Goal: Task Accomplishment & Management: Manage account settings

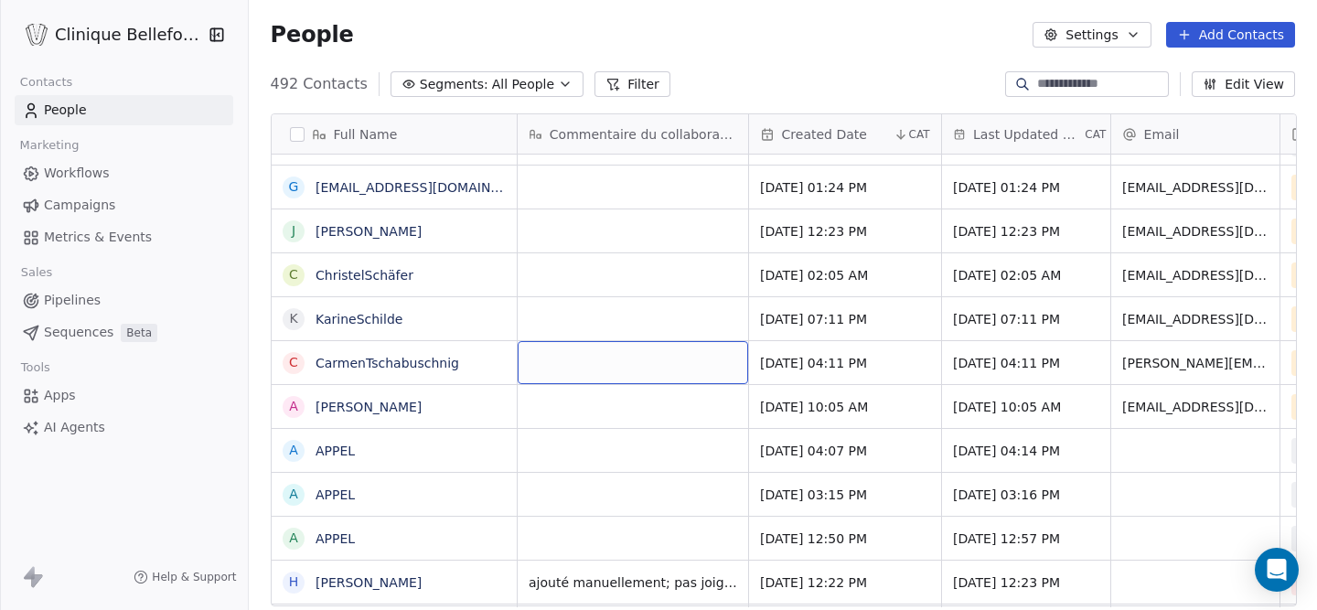
click at [586, 371] on div "grid" at bounding box center [633, 362] width 231 height 43
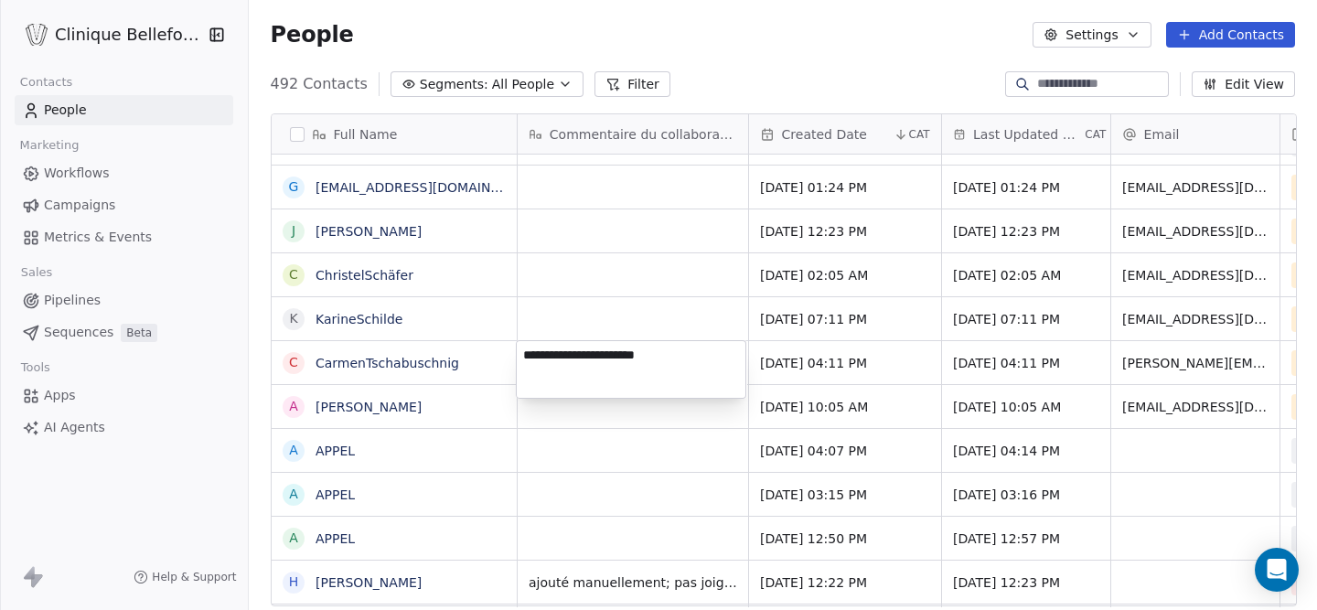
type textarea "**********"
click at [882, 381] on html "Clinique Bellefontaine Contacts People Marketing Workflows Campaigns Metrics & …" at bounding box center [658, 305] width 1317 height 610
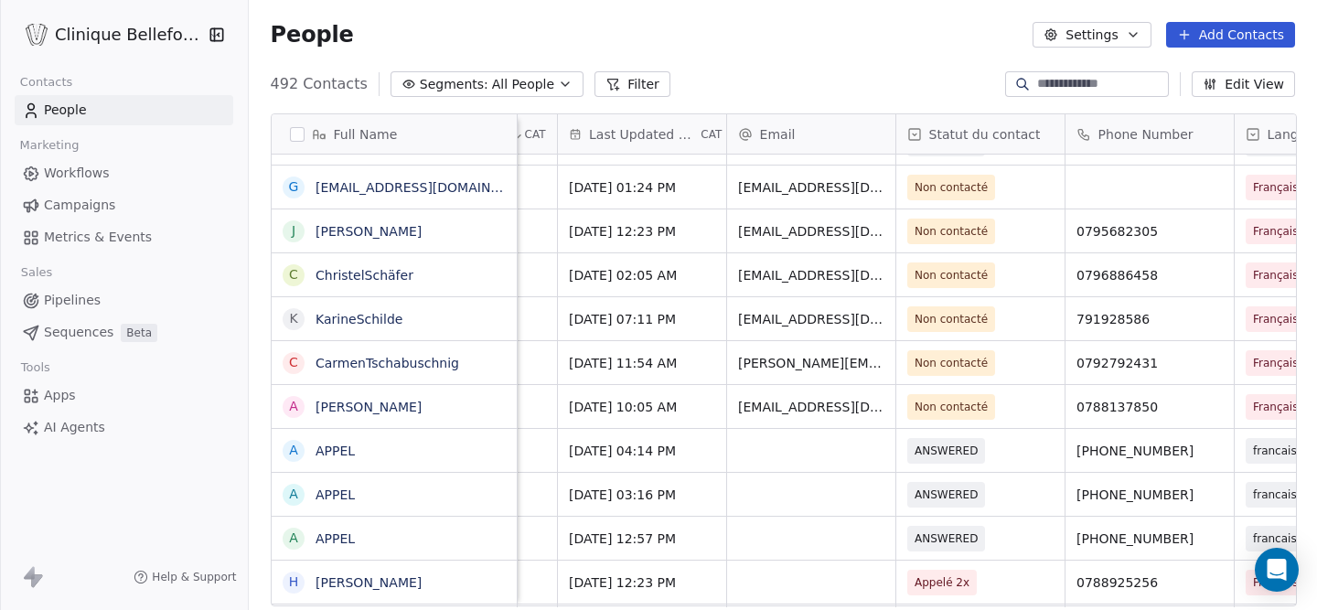
scroll to position [0, 390]
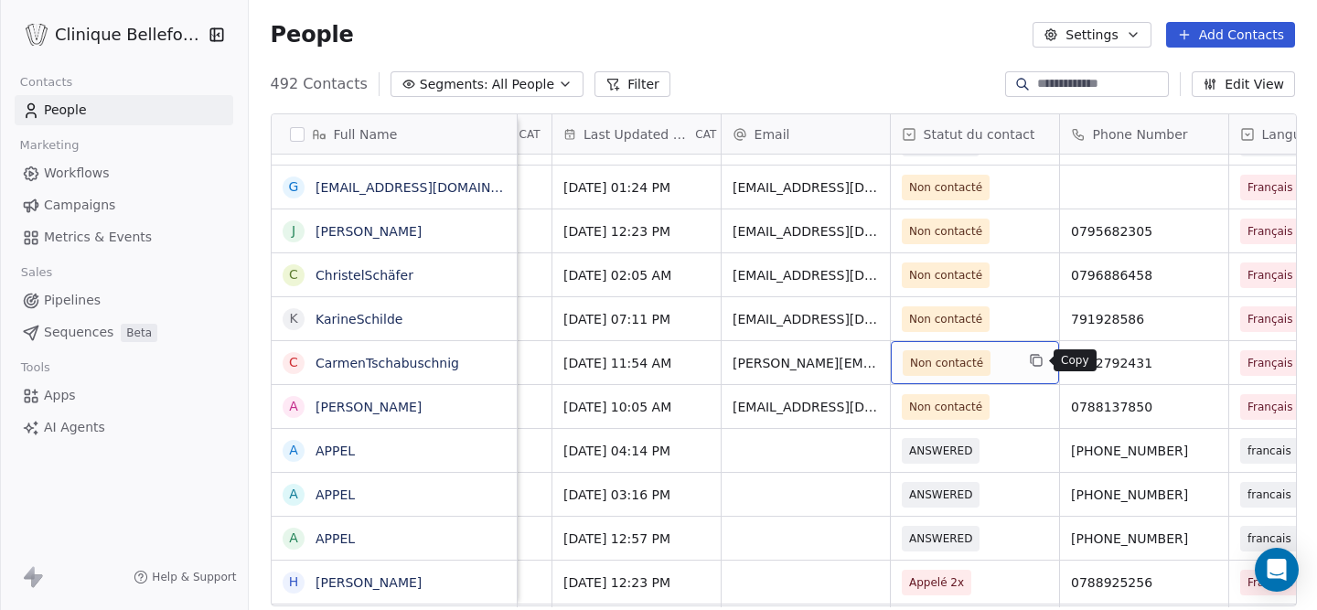
click at [1042, 364] on button "grid" at bounding box center [1037, 360] width 22 height 22
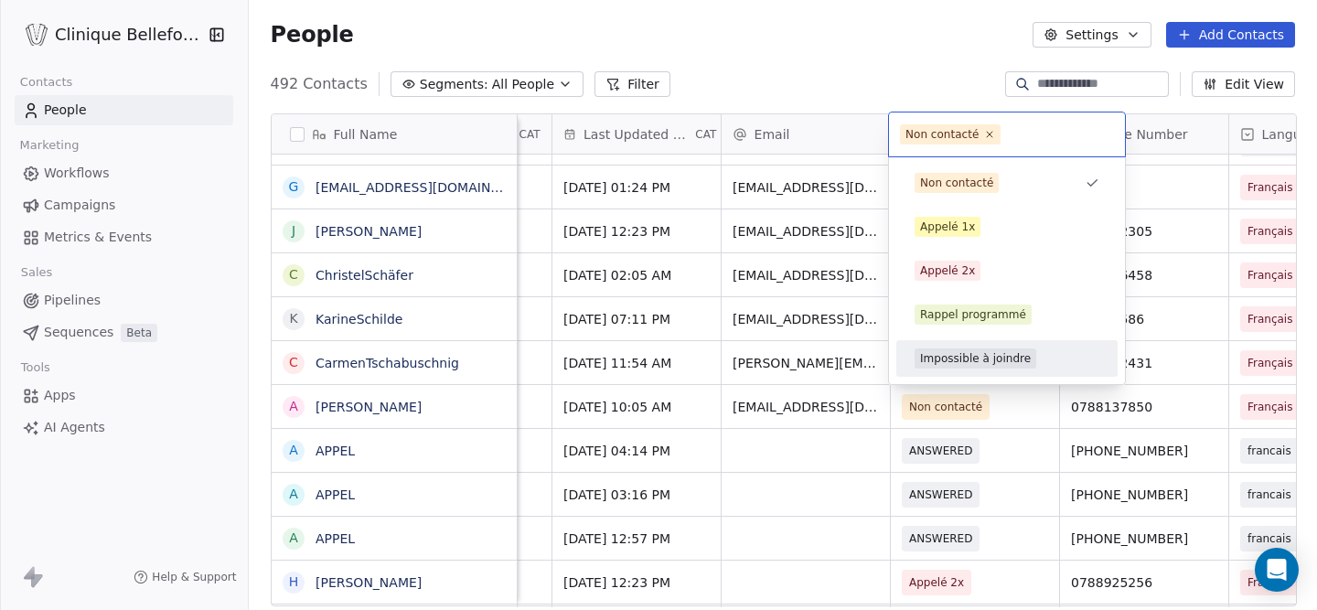
click at [1005, 364] on div "Impossible à joindre" at bounding box center [975, 358] width 111 height 16
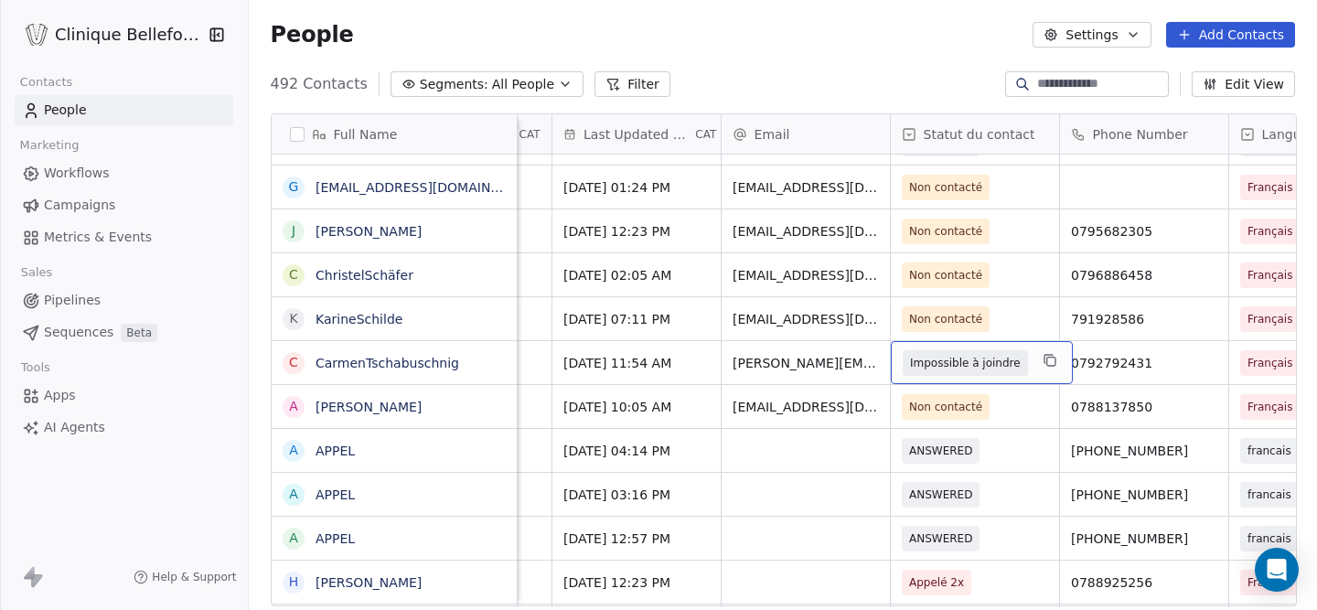
click at [1027, 361] on div "Impossible à joindre" at bounding box center [982, 362] width 182 height 43
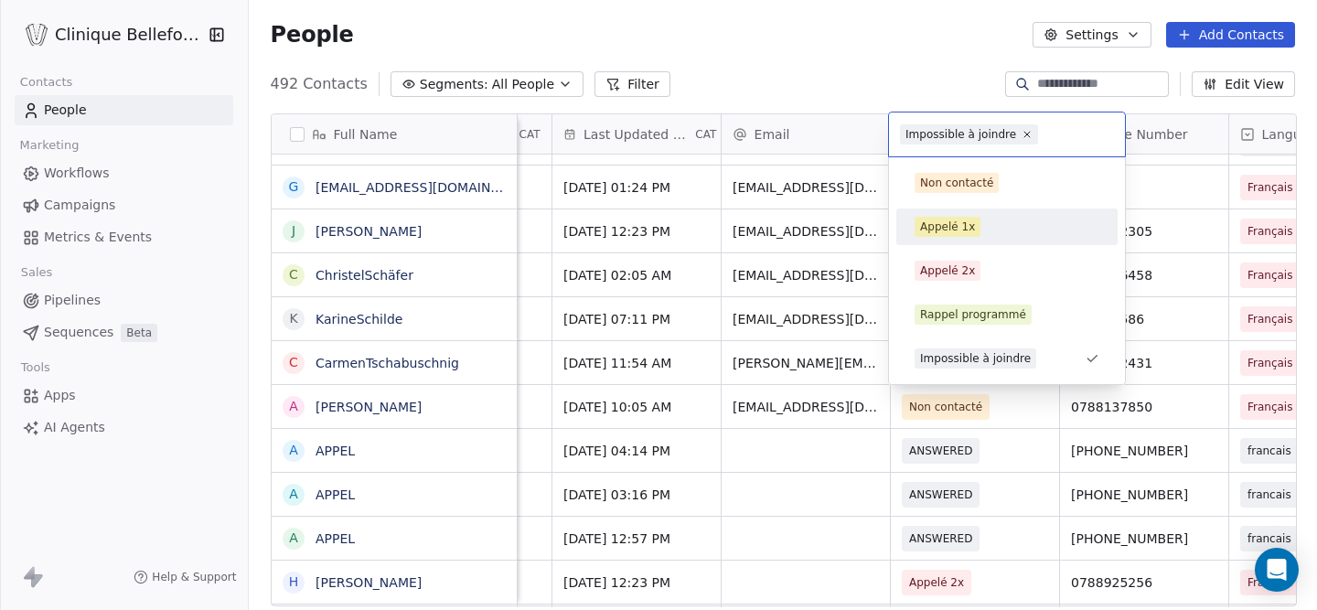
click at [982, 226] on div "Appelé 1x" at bounding box center [1007, 227] width 185 height 20
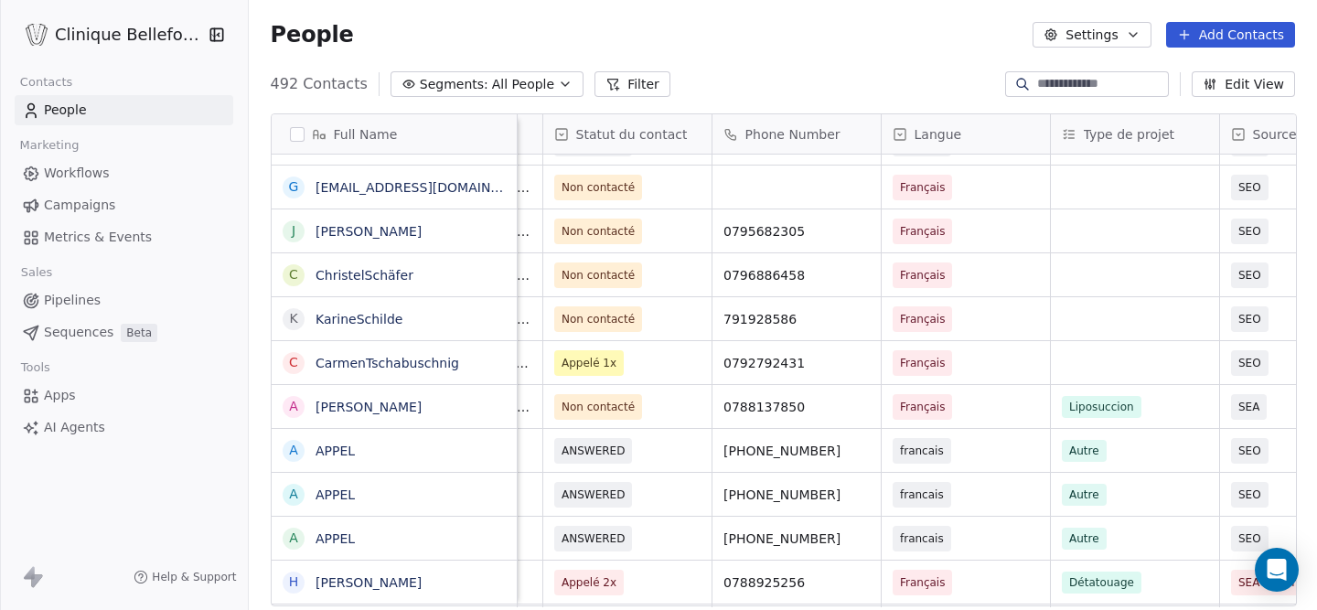
scroll to position [0, 747]
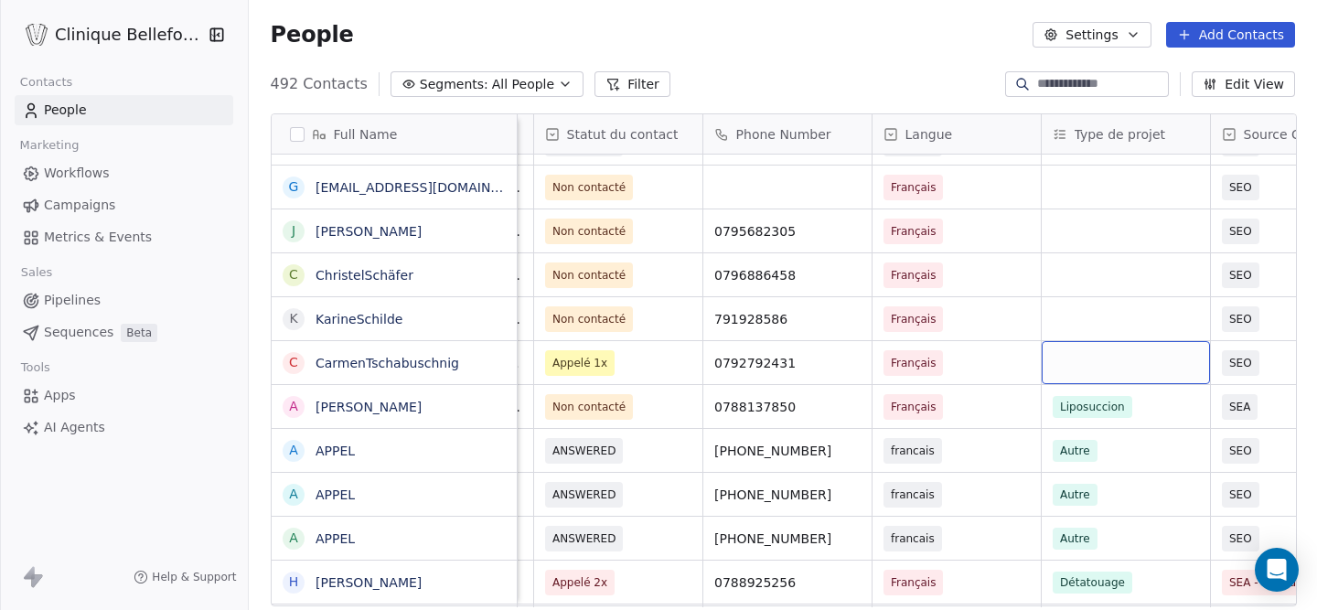
click at [1083, 377] on div "grid" at bounding box center [1126, 362] width 168 height 43
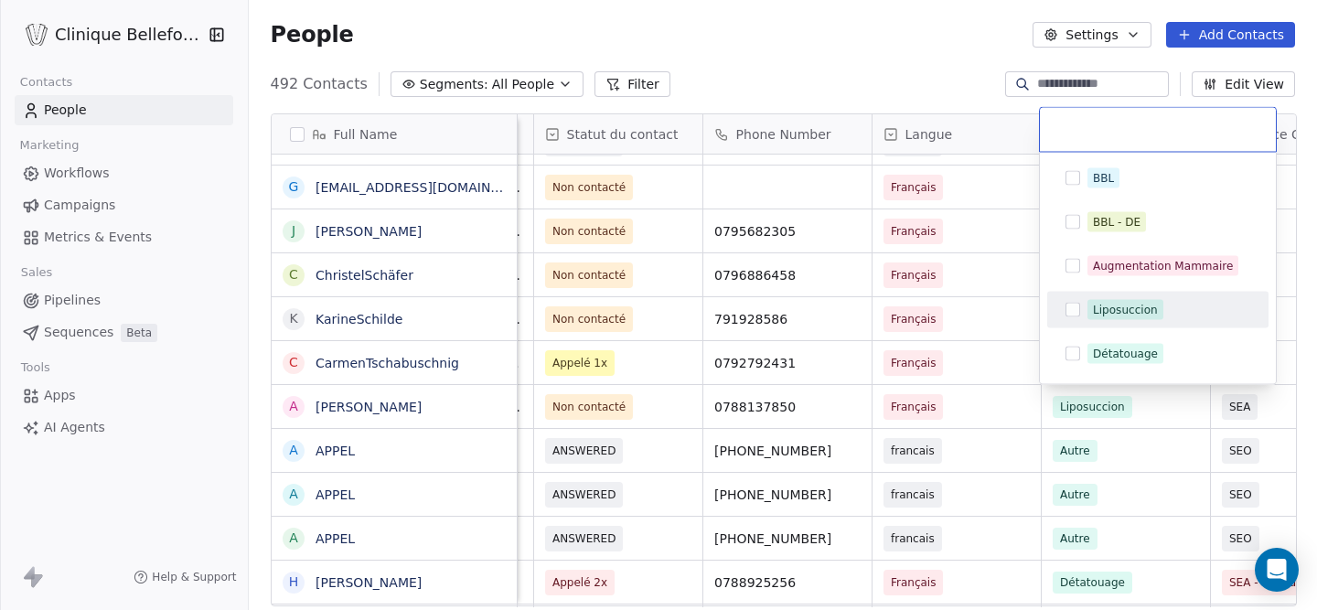
click at [1110, 319] on span "Liposuccion" at bounding box center [1126, 310] width 76 height 20
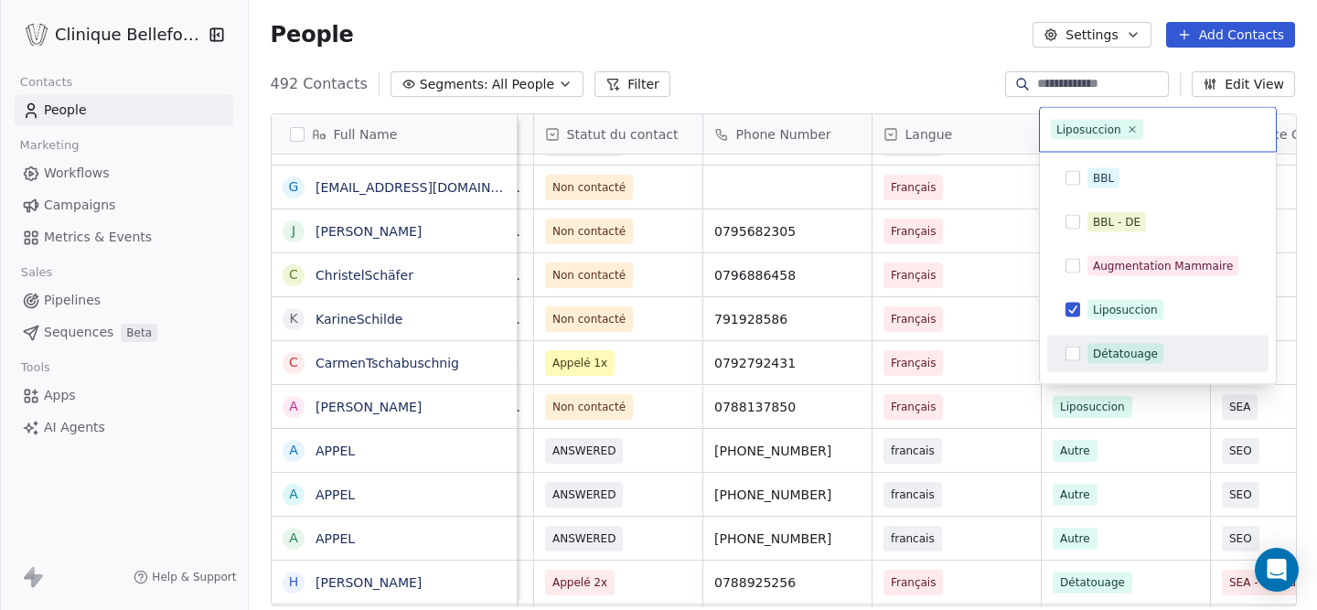
click at [1071, 394] on html "Clinique Bellefontaine Contacts People Marketing Workflows Campaigns Metrics & …" at bounding box center [658, 305] width 1317 height 610
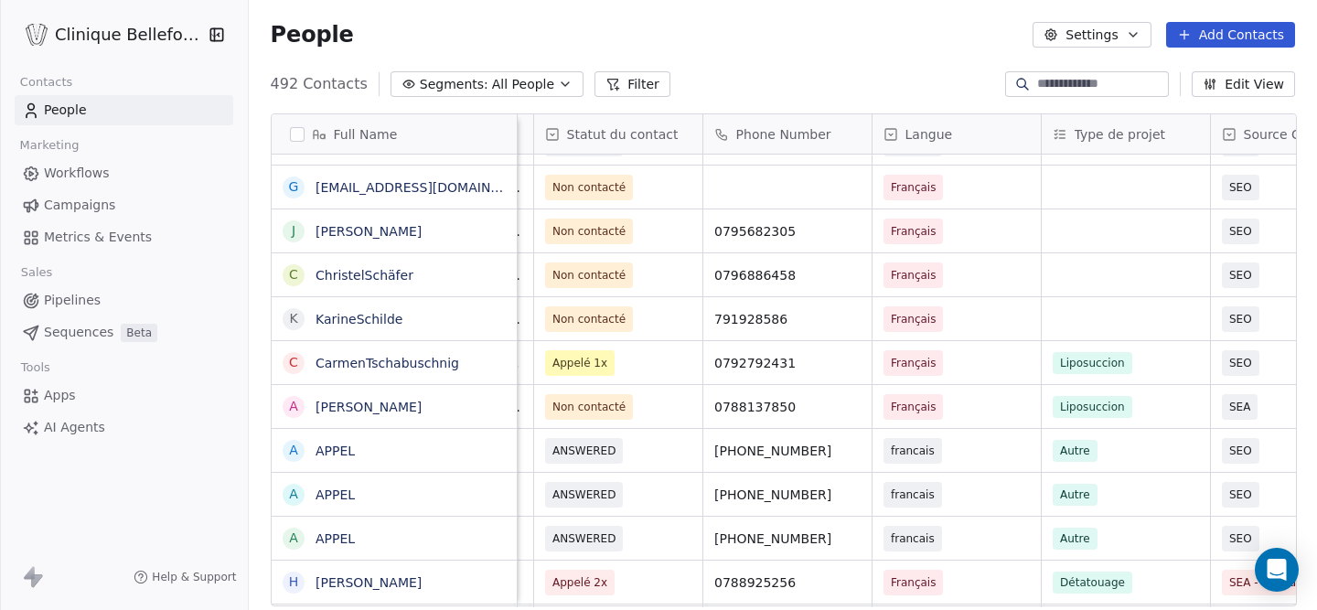
scroll to position [0, 1121]
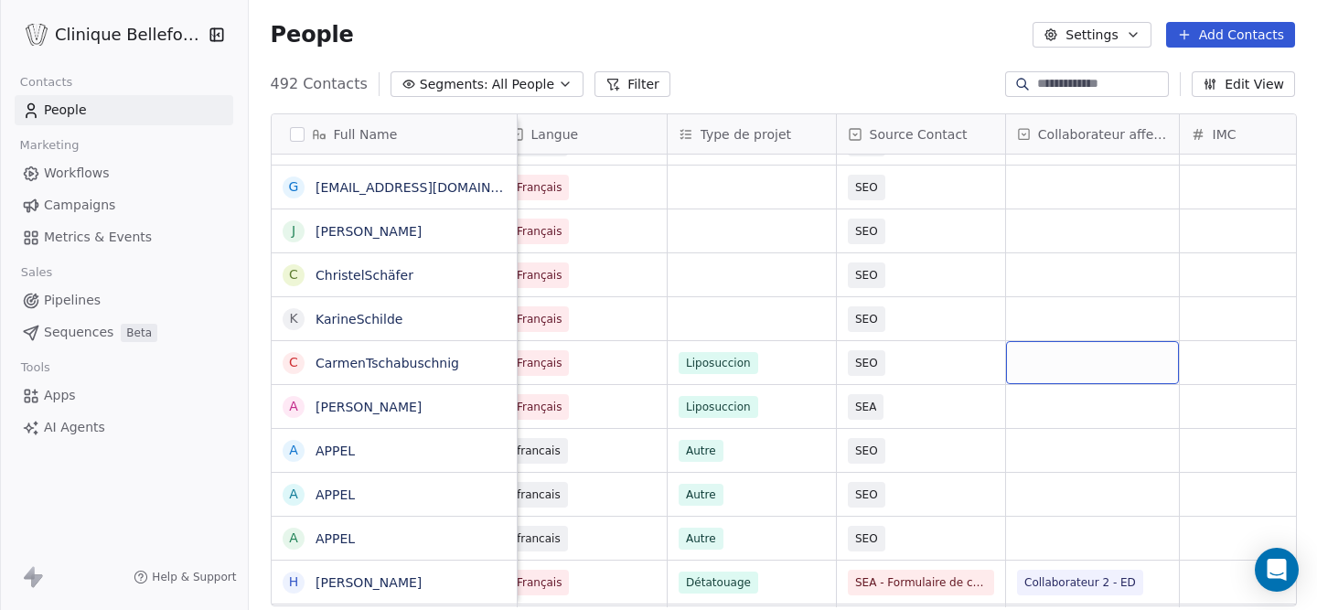
click at [1043, 368] on div "grid" at bounding box center [1092, 362] width 173 height 43
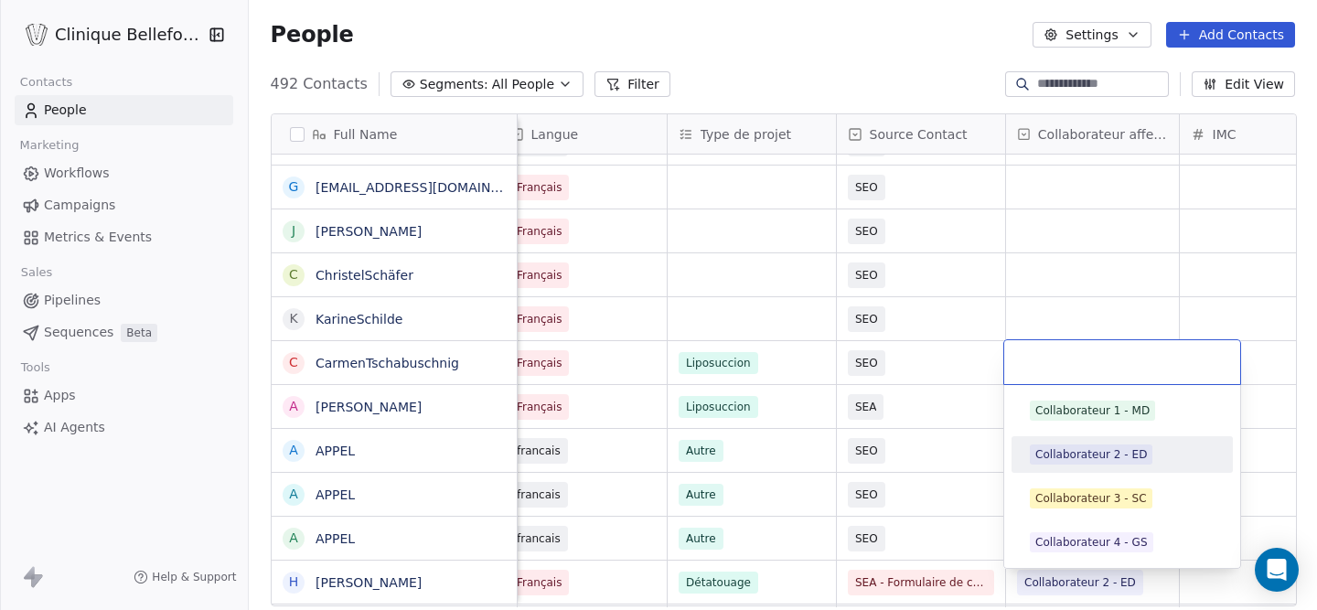
click at [1076, 452] on div "Collaborateur 2 - ED" at bounding box center [1092, 454] width 112 height 16
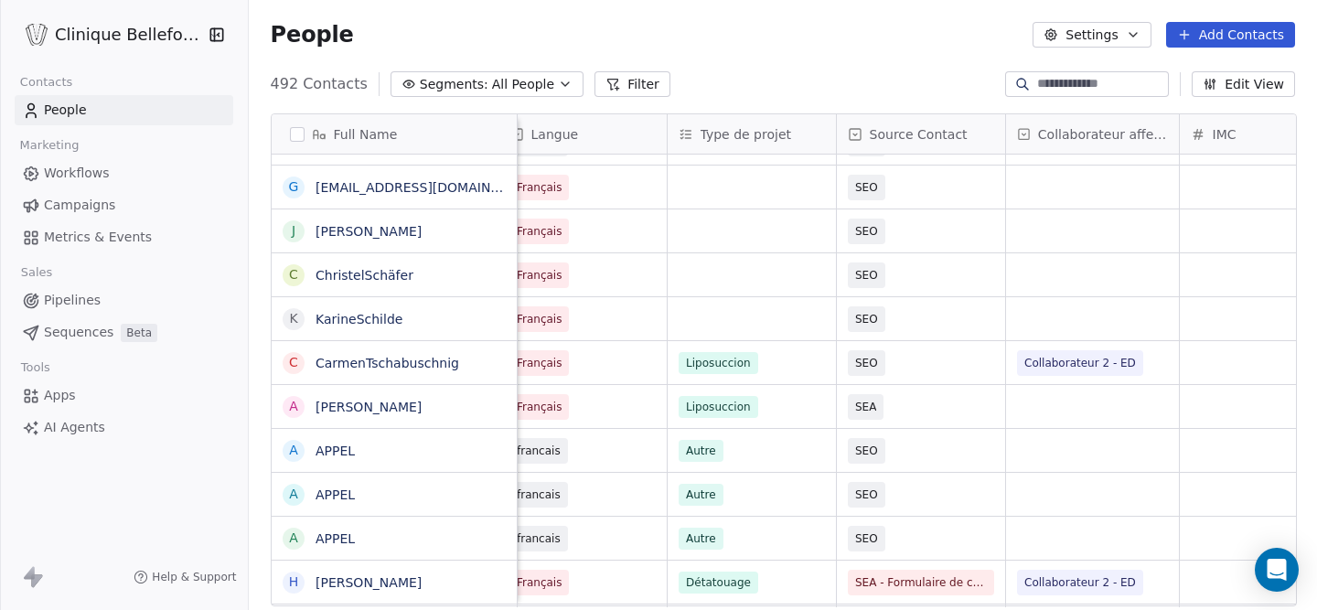
scroll to position [0, 0]
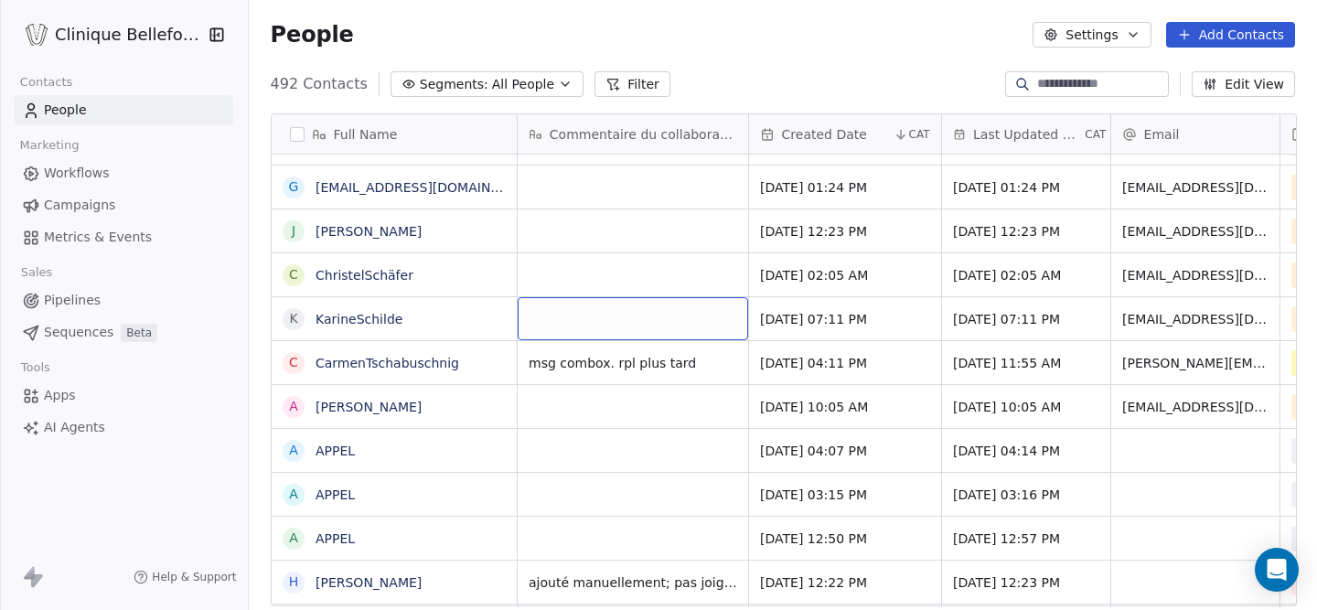
click at [613, 313] on div "grid" at bounding box center [633, 318] width 231 height 43
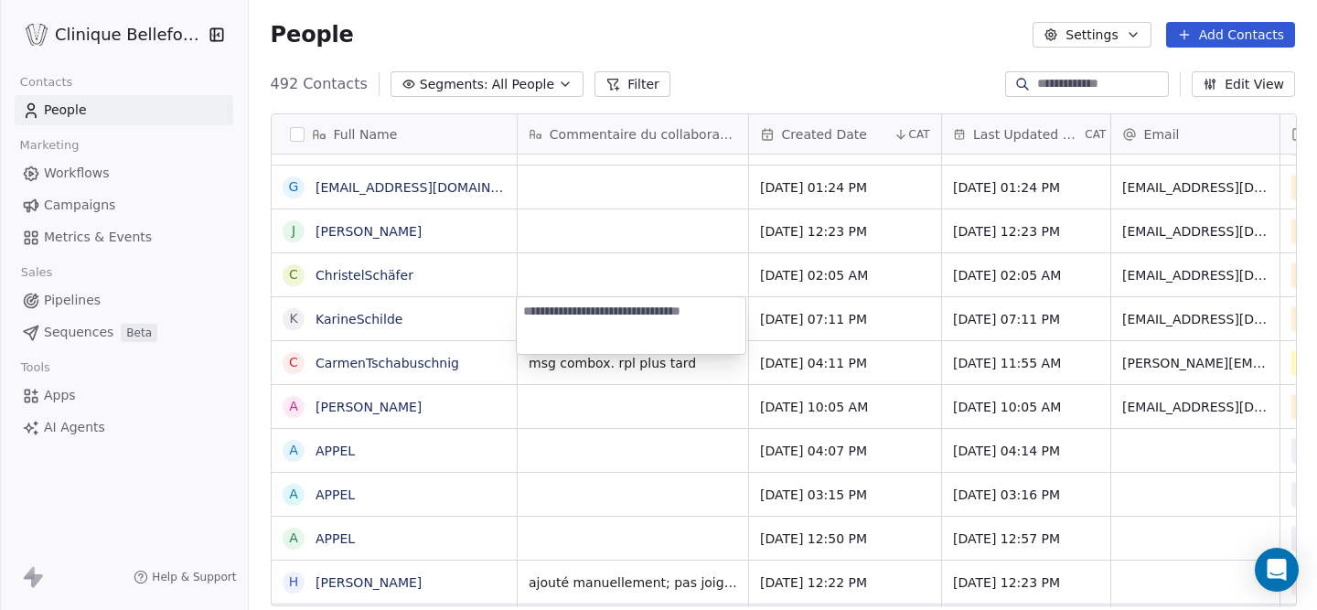
click at [674, 352] on textarea at bounding box center [631, 325] width 229 height 57
click at [675, 366] on html "Clinique Bellefontaine Contacts People Marketing Workflows Campaigns Metrics & …" at bounding box center [658, 305] width 1317 height 610
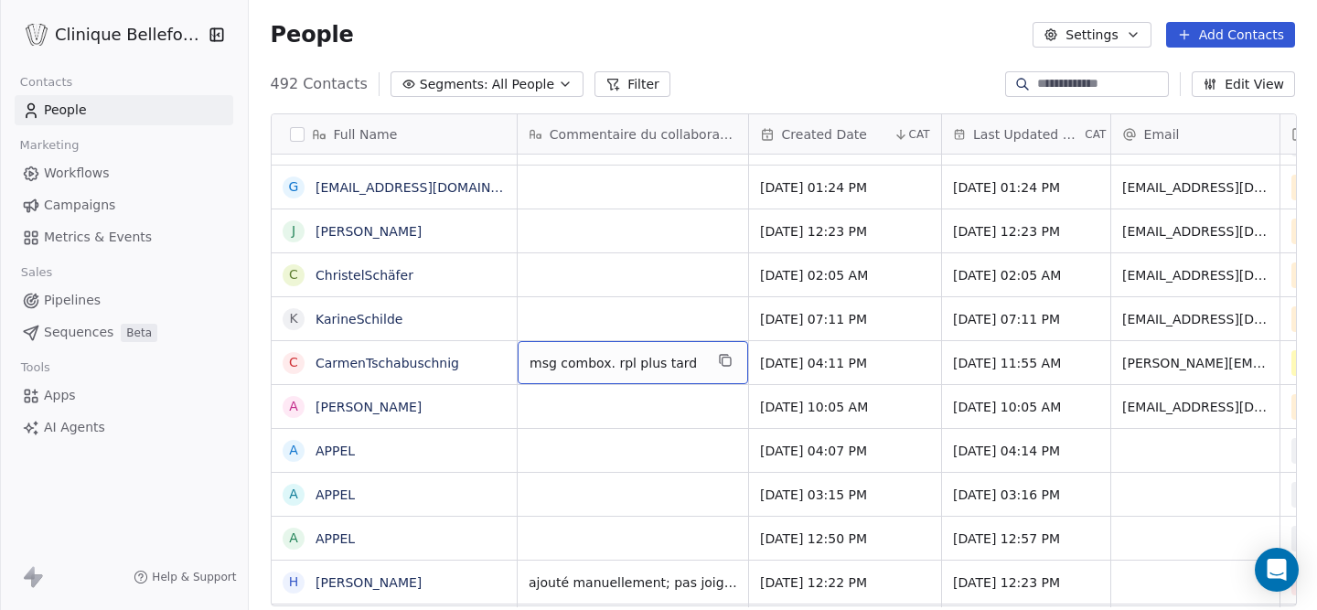
click at [688, 364] on span "msg combox. rpl plus tard" at bounding box center [617, 363] width 174 height 18
click at [682, 364] on span "msg combox. rpl plus tard" at bounding box center [617, 363] width 174 height 18
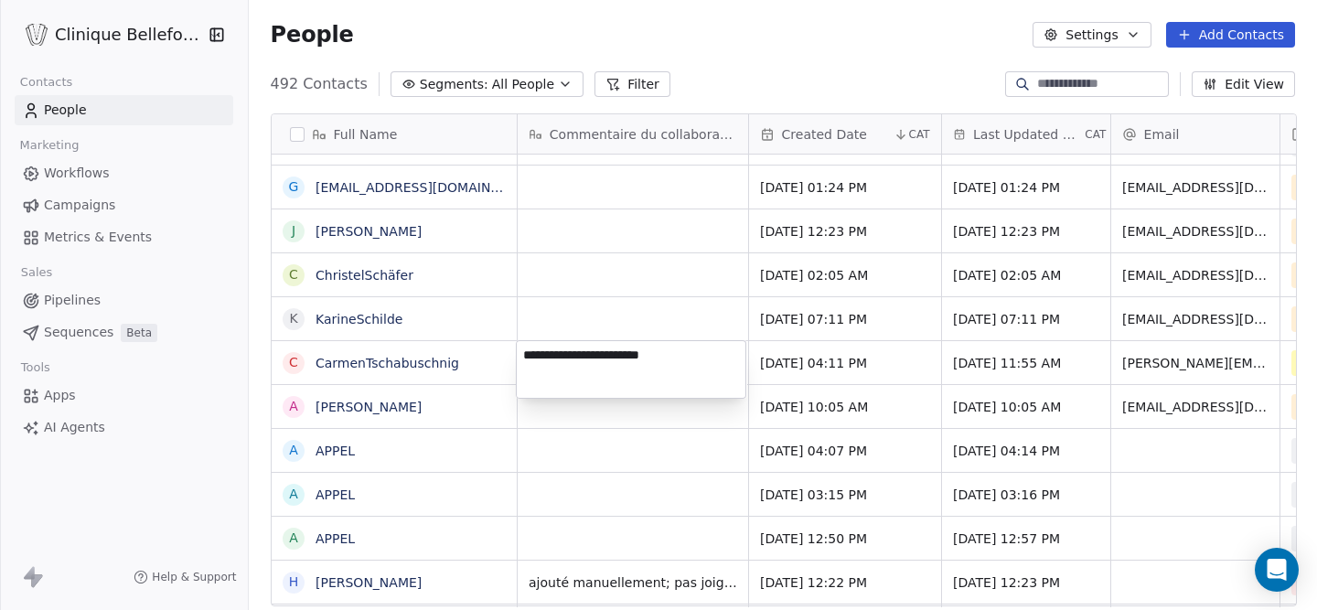
drag, startPoint x: 680, startPoint y: 353, endPoint x: 510, endPoint y: 352, distance: 169.3
click at [510, 352] on html "Clinique Bellefontaine Contacts People Marketing Workflows Campaigns Metrics & …" at bounding box center [658, 305] width 1317 height 610
drag, startPoint x: 523, startPoint y: 354, endPoint x: 687, endPoint y: 360, distance: 163.9
click at [687, 360] on textarea "**********" at bounding box center [631, 369] width 229 height 57
click at [636, 300] on html "Clinique Bellefontaine Contacts People Marketing Workflows Campaigns Metrics & …" at bounding box center [658, 305] width 1317 height 610
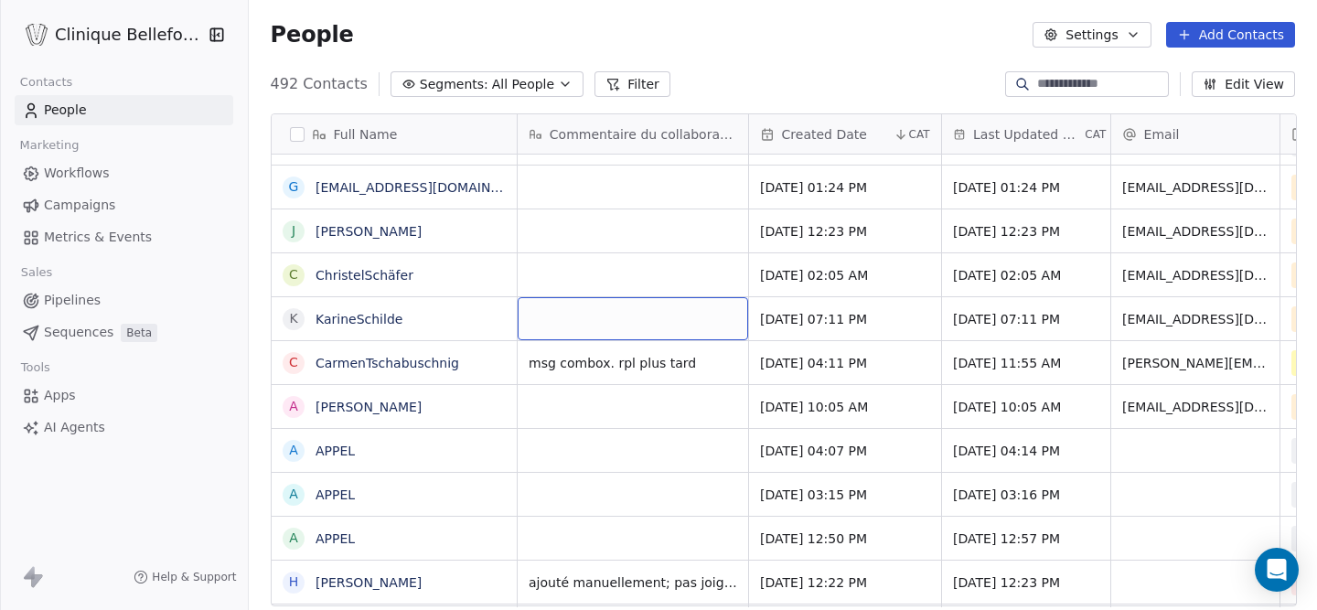
click at [636, 300] on div "grid" at bounding box center [633, 318] width 231 height 43
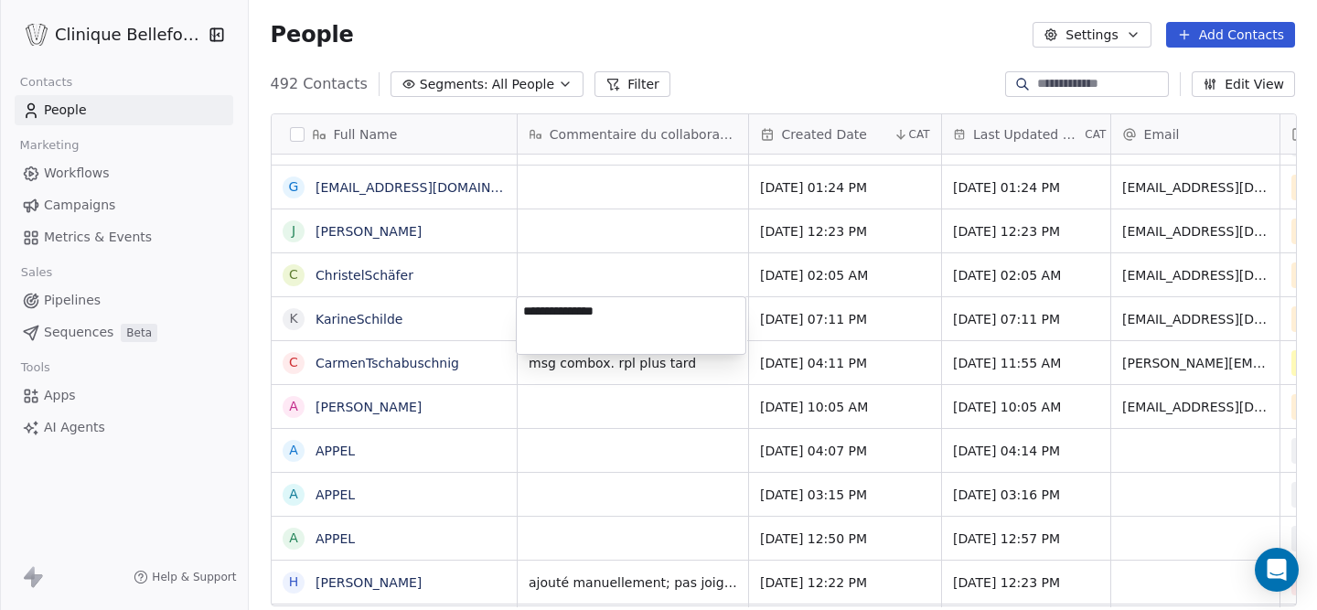
type textarea "**********"
click at [693, 372] on html "Clinique Bellefontaine Contacts People Marketing Workflows Campaigns Metrics & …" at bounding box center [658, 305] width 1317 height 610
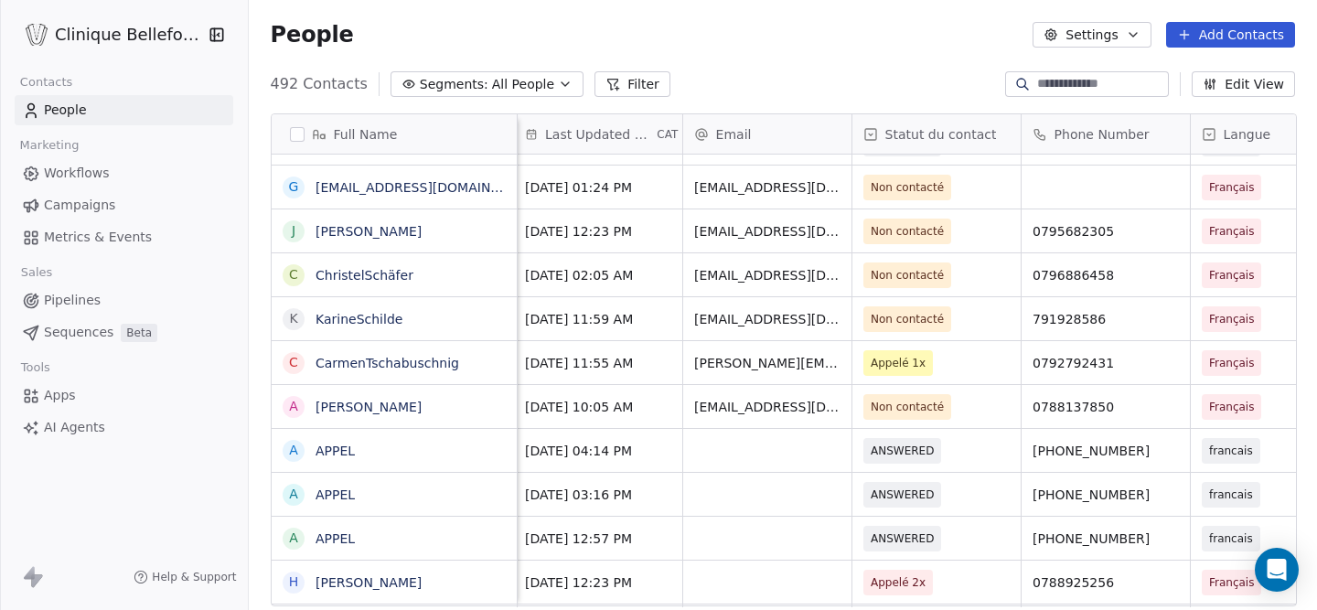
scroll to position [0, 440]
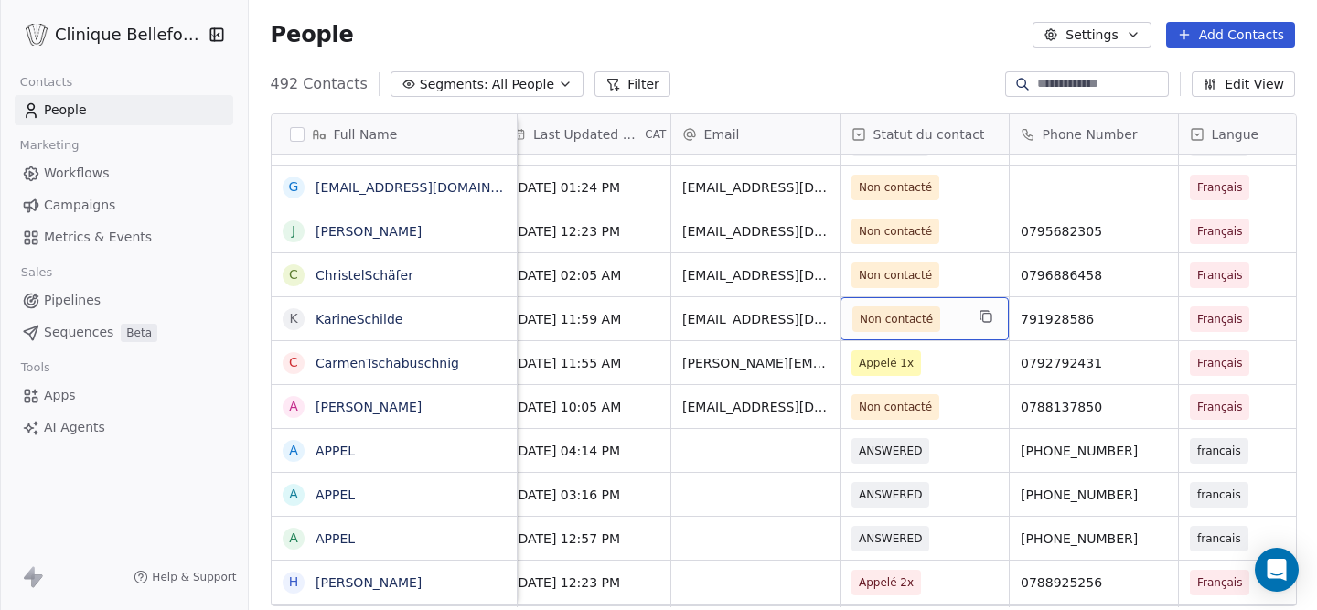
click at [969, 320] on div "Non contacté" at bounding box center [925, 318] width 168 height 43
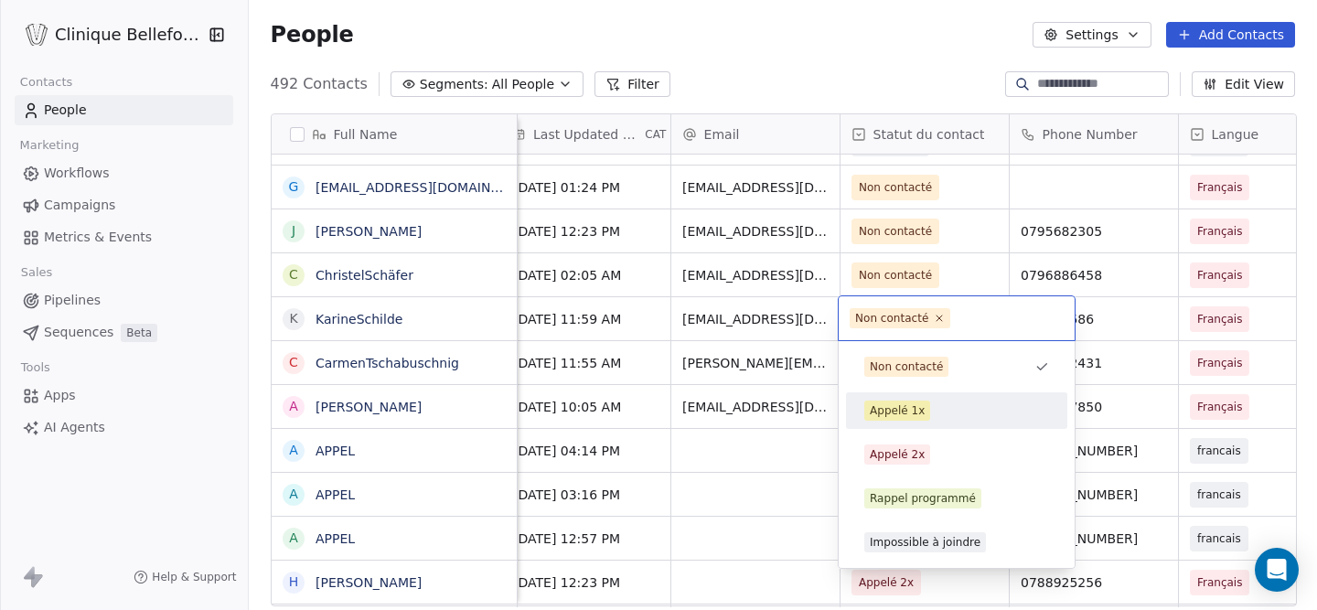
click at [913, 405] on div "Appelé 1x" at bounding box center [897, 411] width 55 height 16
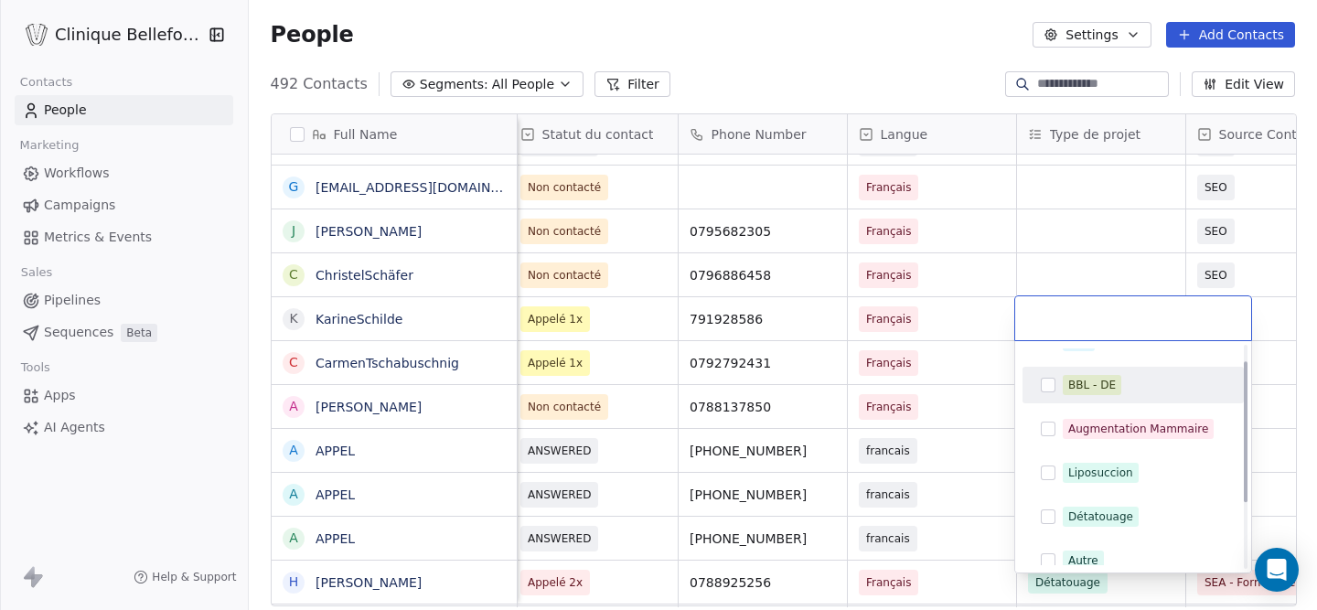
scroll to position [0, 0]
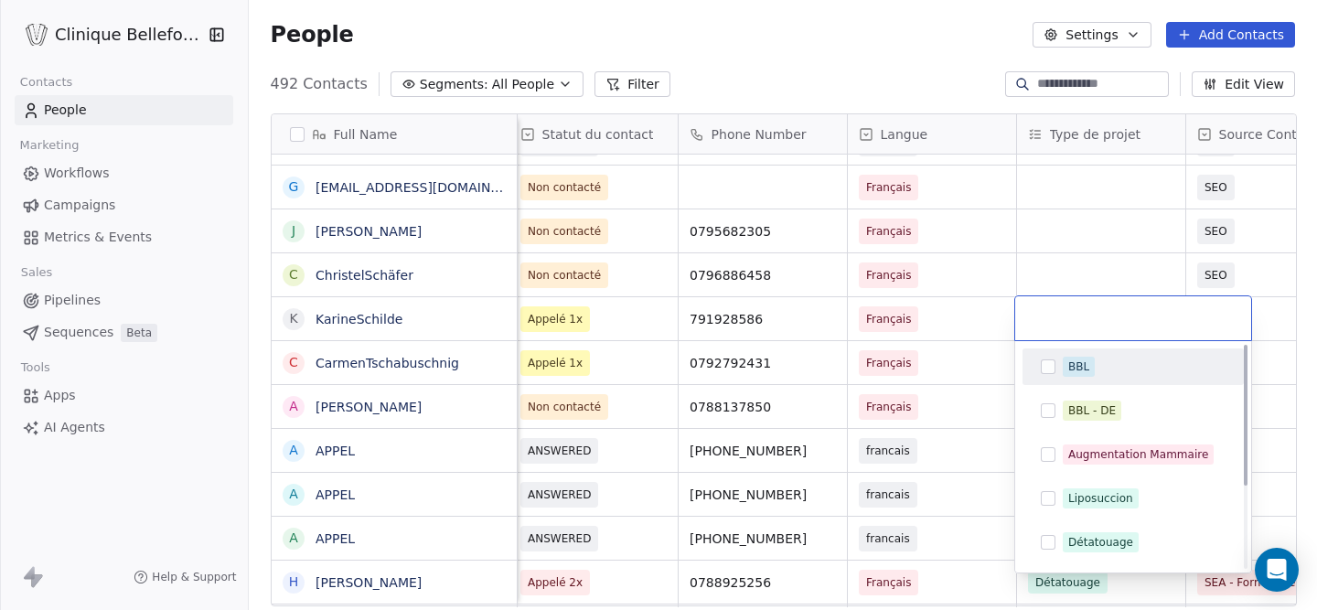
click at [1066, 366] on span "BBL" at bounding box center [1079, 367] width 32 height 20
click at [1278, 327] on html "Clinique Bellefontaine Contacts People Marketing Workflows Campaigns Metrics & …" at bounding box center [658, 305] width 1317 height 610
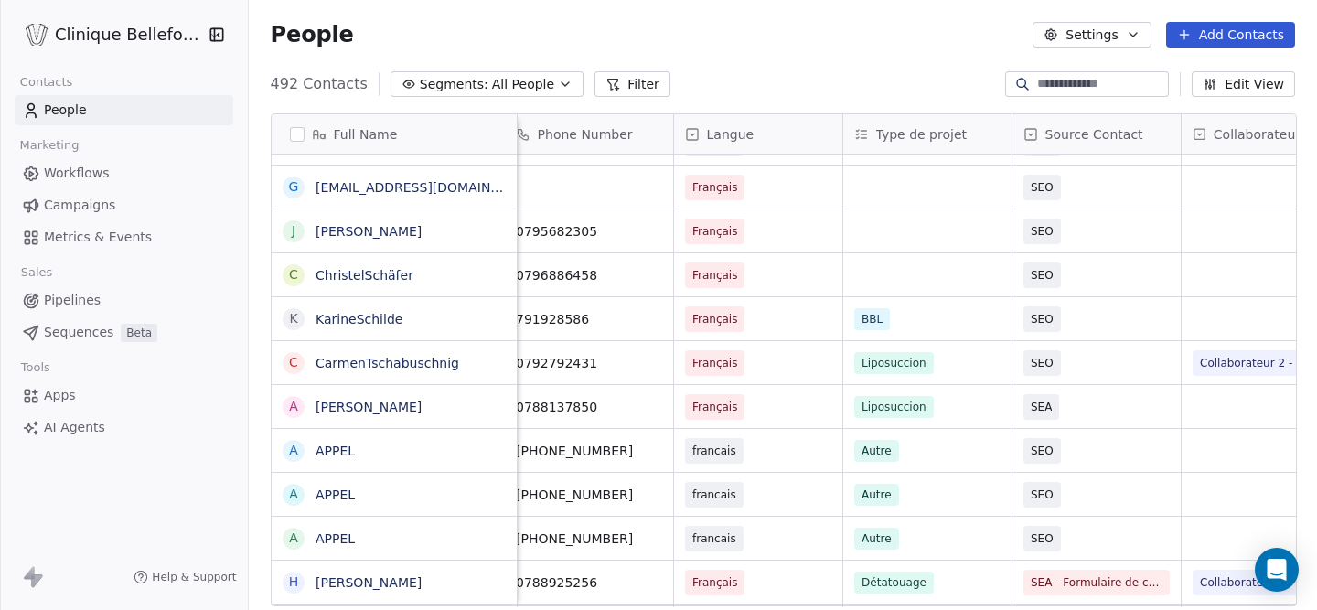
scroll to position [0, 1005]
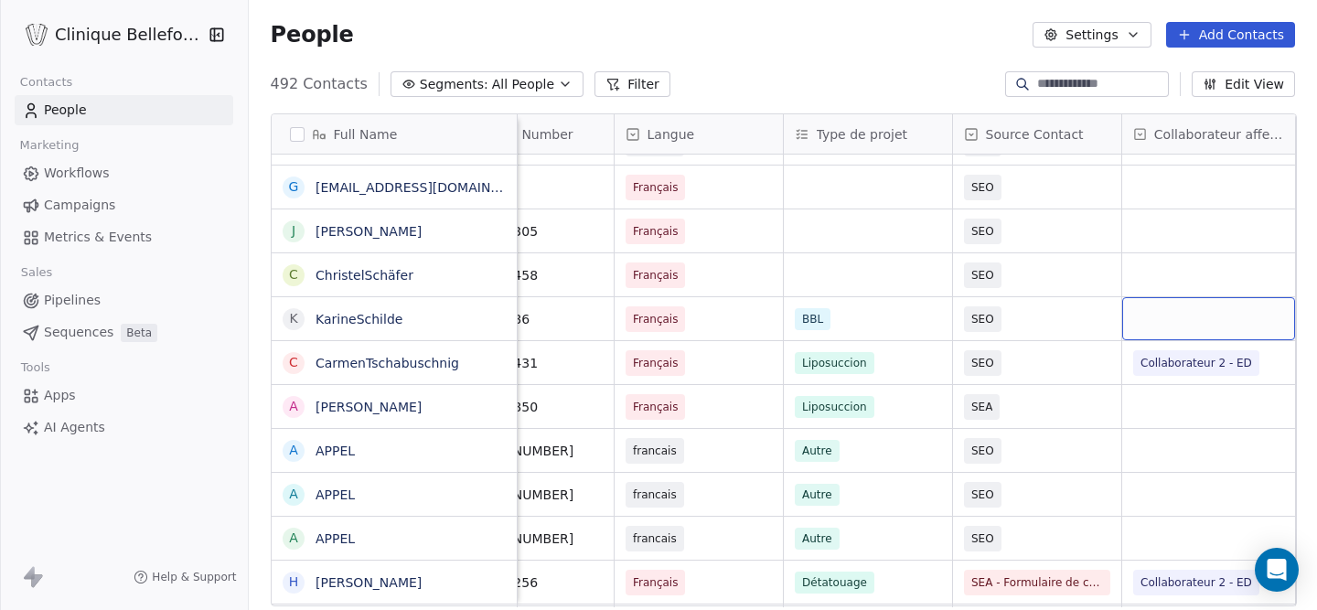
click at [1216, 318] on div "grid" at bounding box center [1209, 318] width 173 height 43
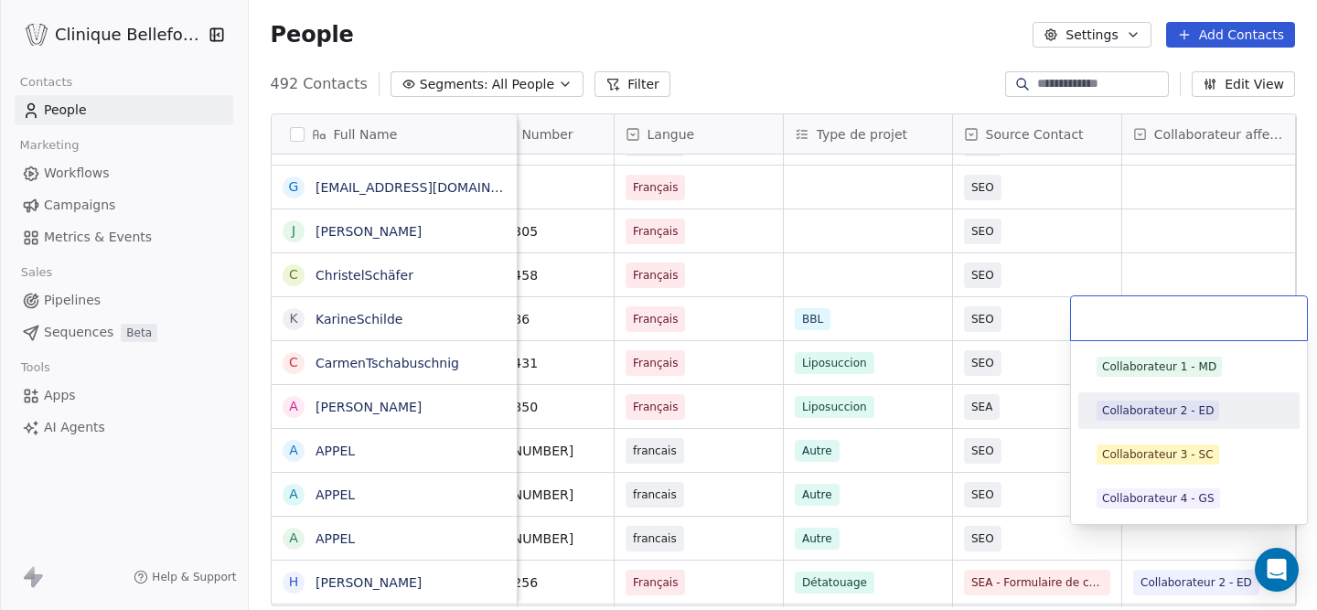
click at [1154, 415] on div "Collaborateur 2 - ED" at bounding box center [1158, 411] width 112 height 16
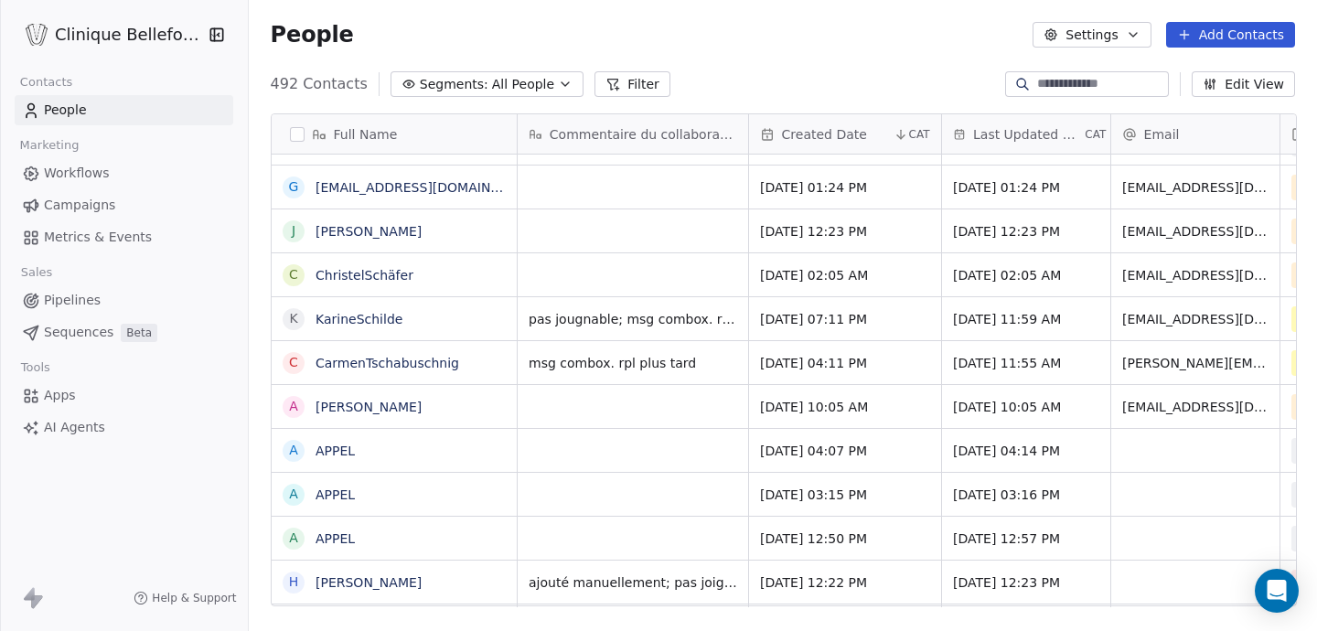
scroll to position [555, 1070]
click at [588, 238] on div "grid" at bounding box center [633, 231] width 231 height 43
type textarea "********"
click at [976, 254] on html "Clinique Bellefontaine Contacts People Marketing Workflows Campaigns Metrics & …" at bounding box center [658, 315] width 1317 height 631
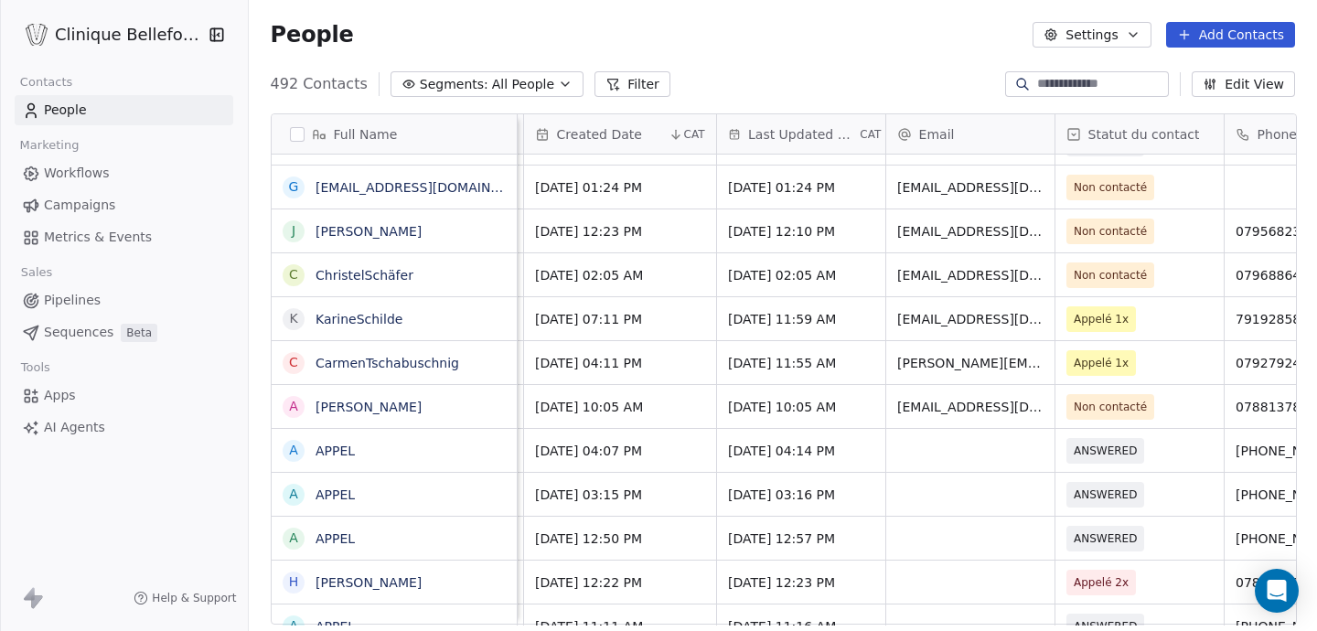
scroll to position [0, 263]
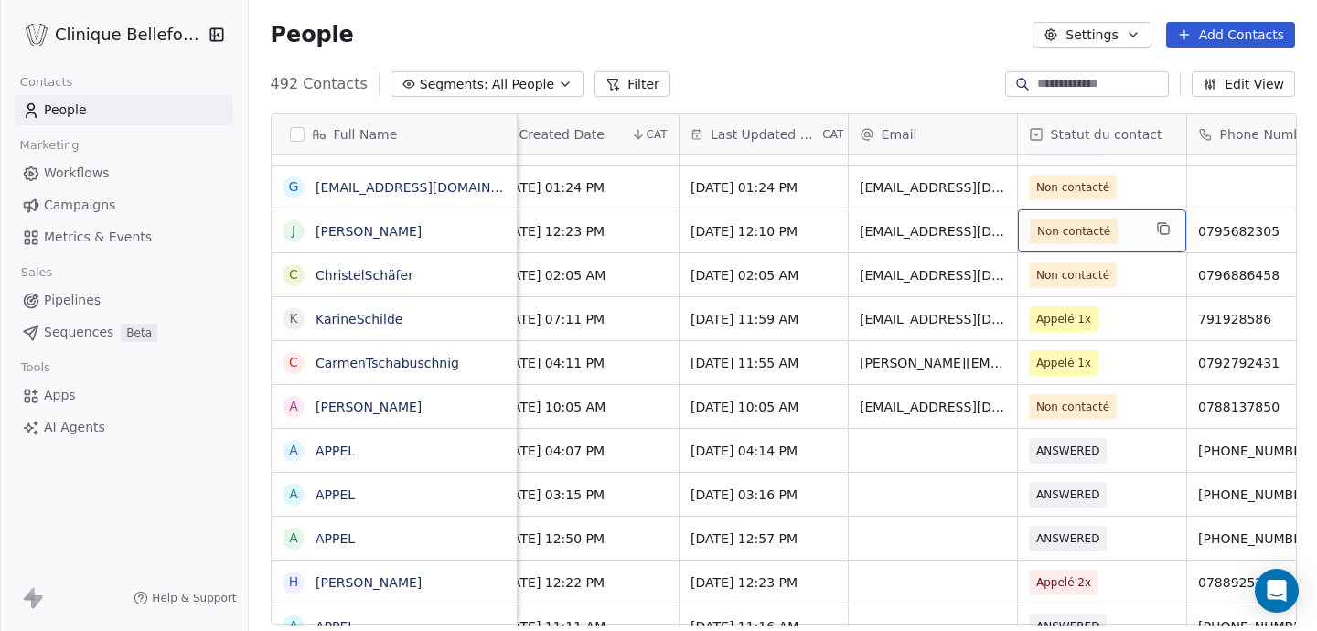
click at [1133, 236] on span "Non contacté" at bounding box center [1086, 232] width 112 height 26
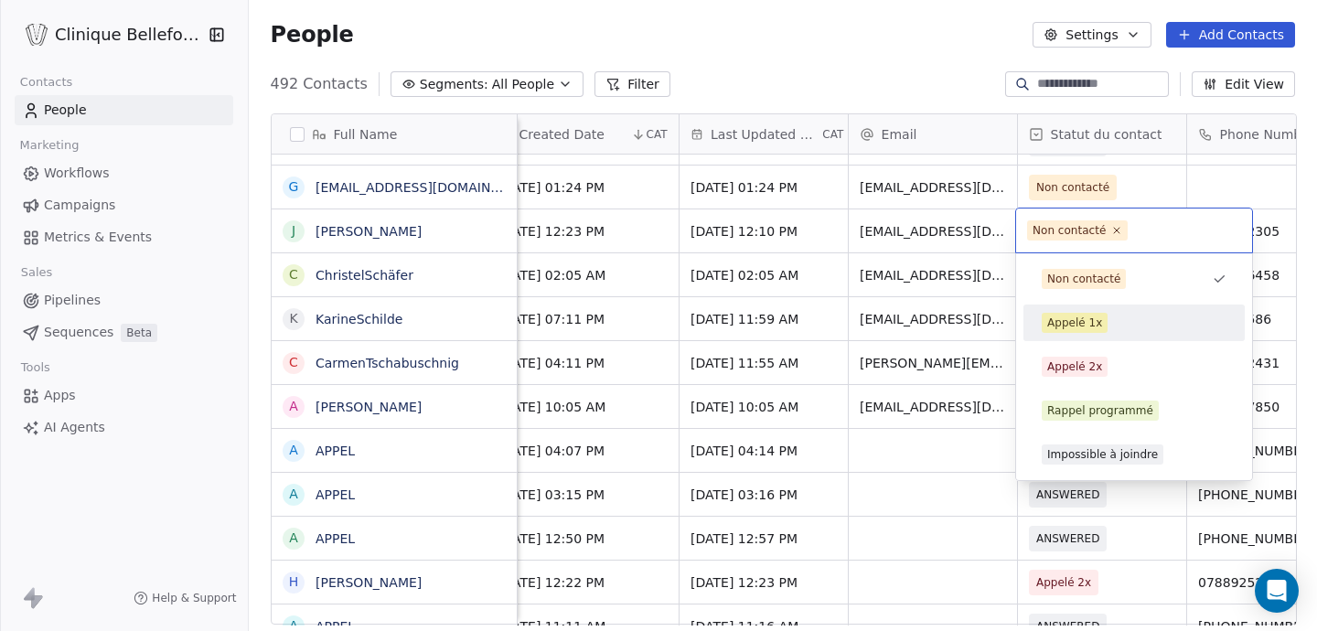
click at [1067, 330] on div "Appelé 1x" at bounding box center [1075, 323] width 55 height 16
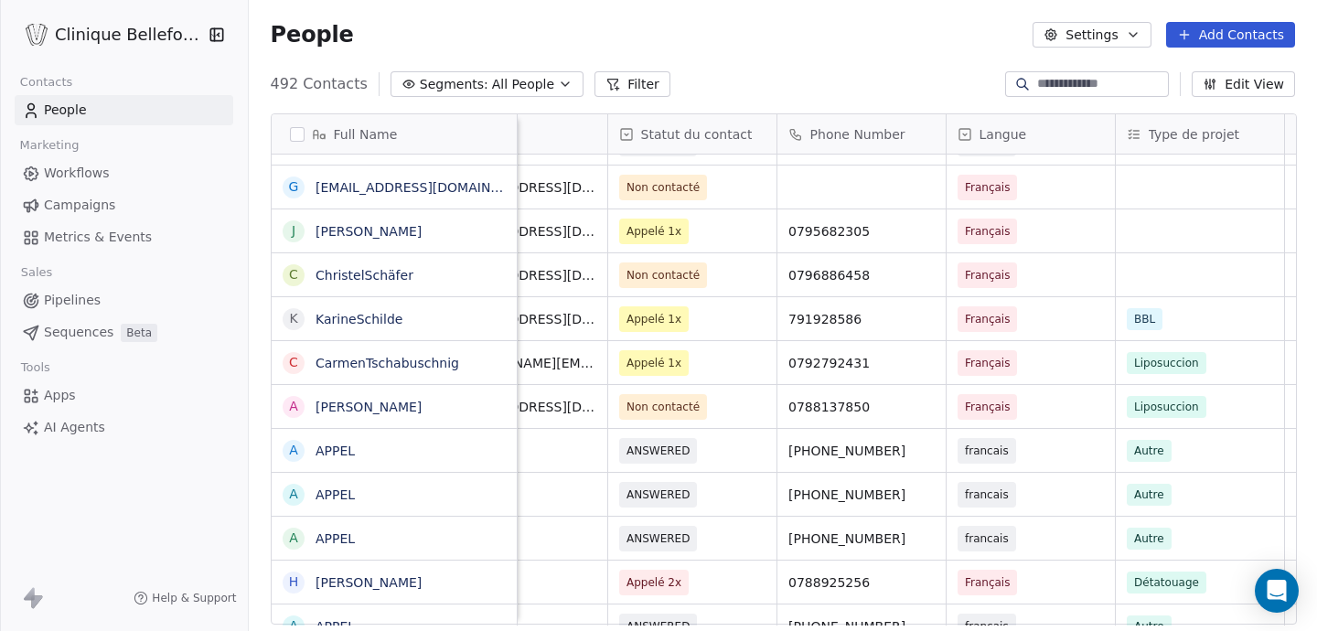
scroll to position [0, 708]
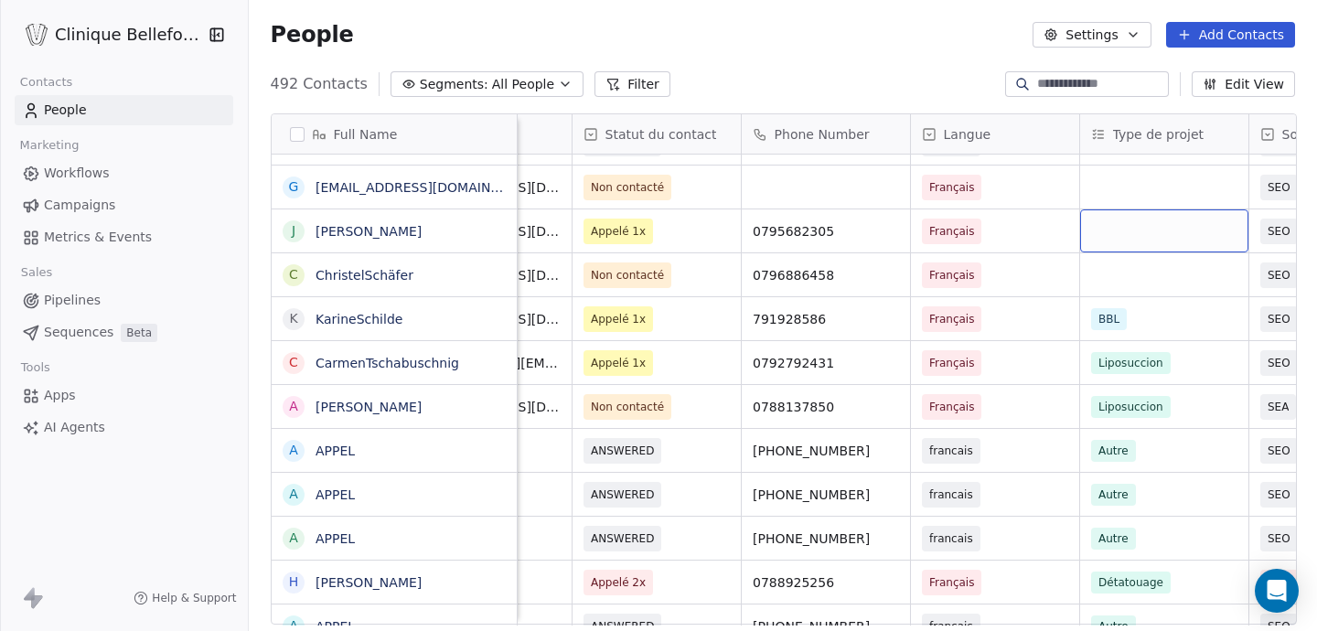
click at [1105, 230] on div "grid" at bounding box center [1164, 231] width 168 height 43
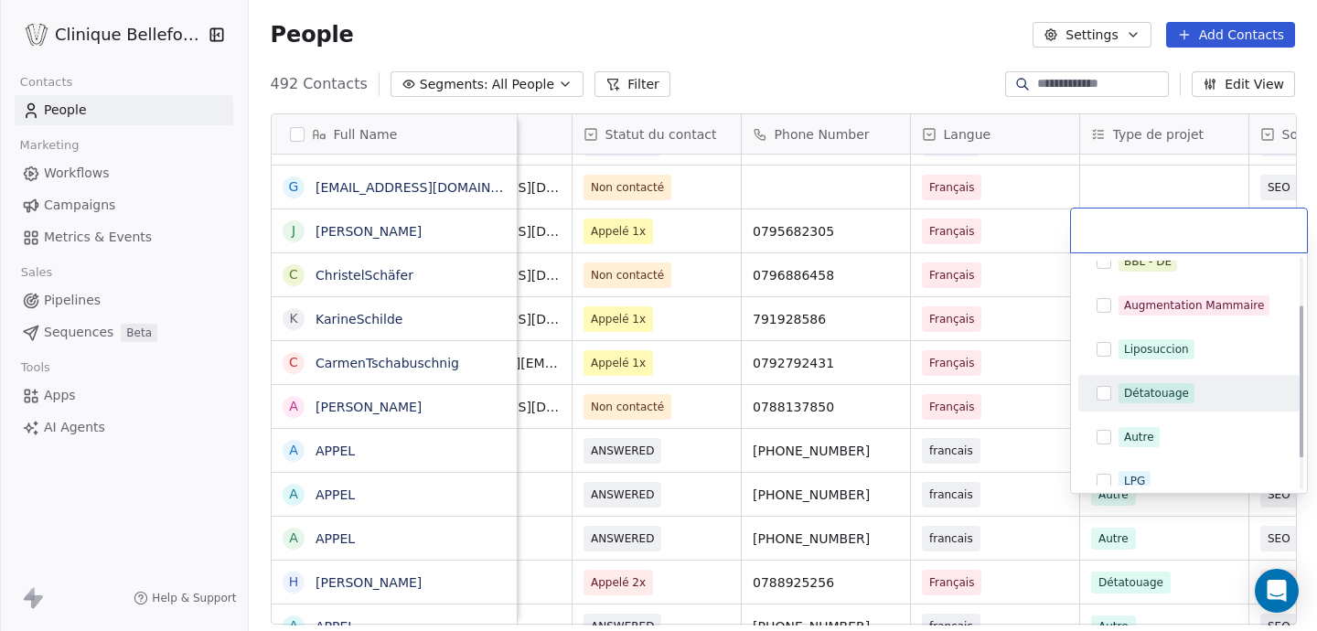
scroll to position [72, 0]
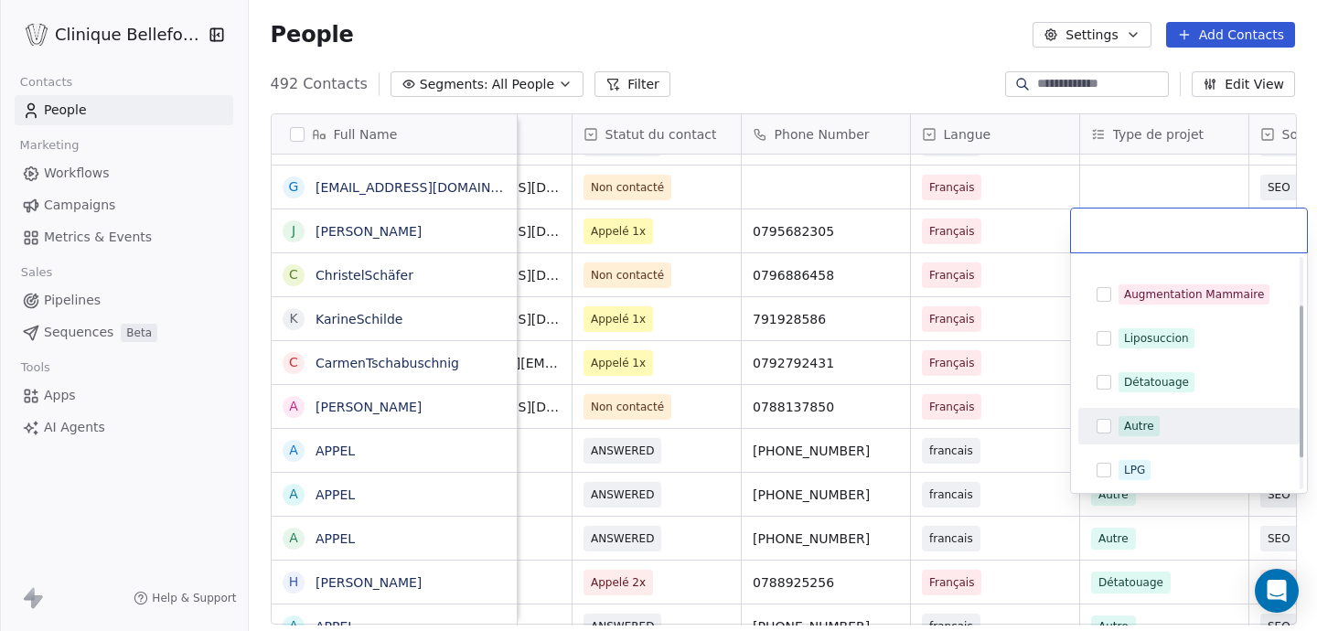
click at [1139, 426] on div "Autre" at bounding box center [1139, 426] width 30 height 16
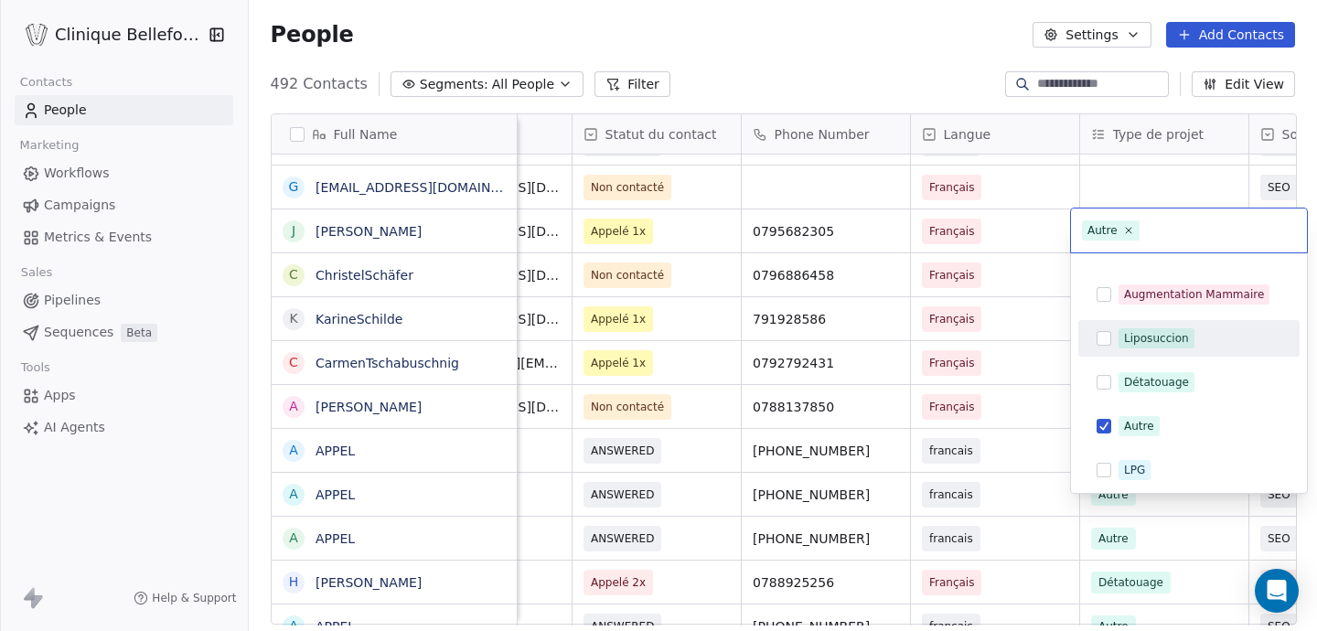
click at [1022, 231] on html "Clinique Bellefontaine Contacts People Marketing Workflows Campaigns Metrics & …" at bounding box center [658, 315] width 1317 height 631
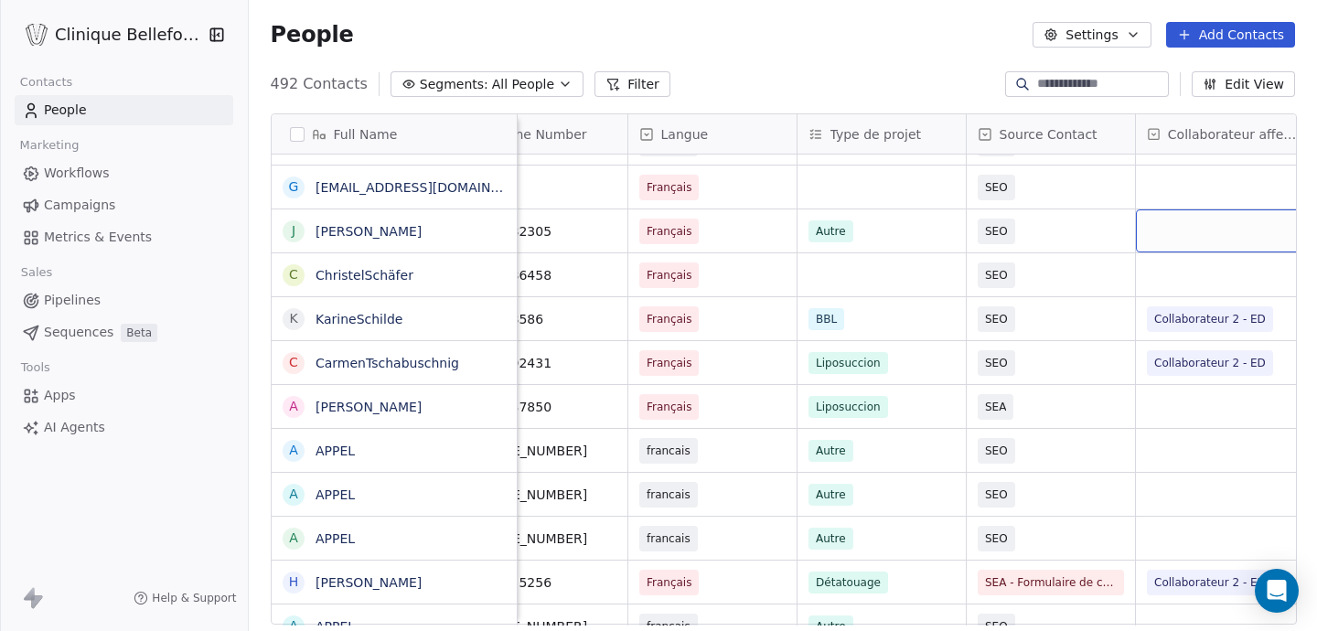
scroll to position [0, 1005]
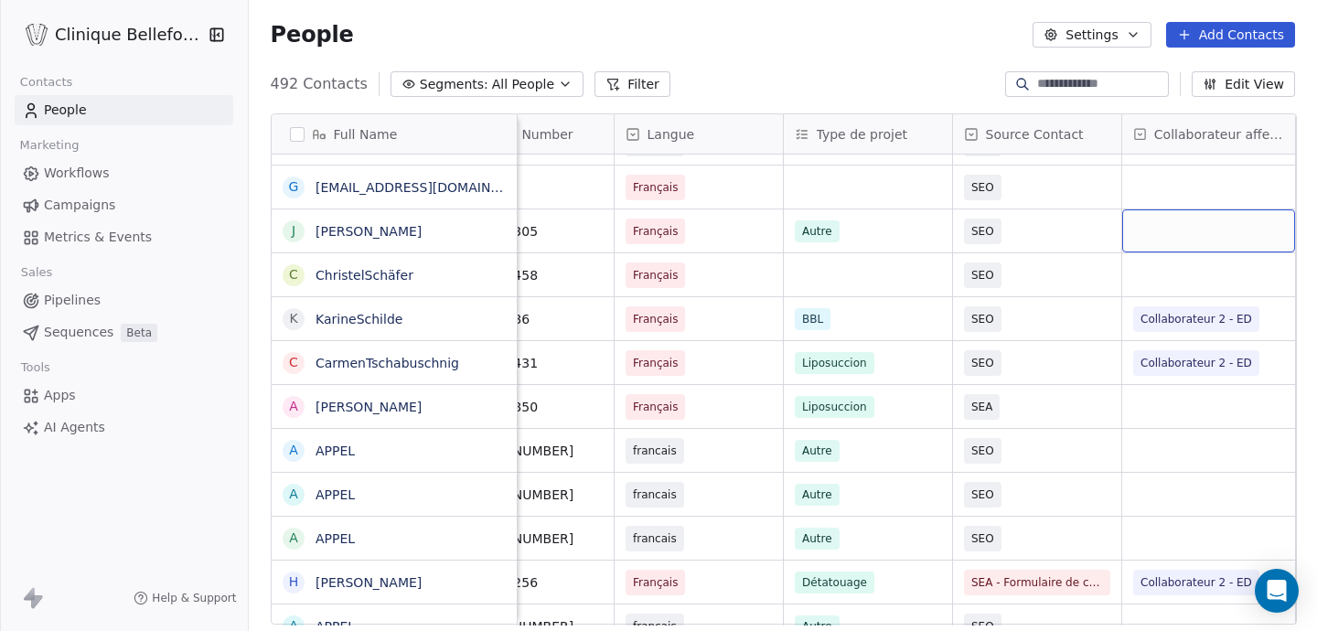
click at [1193, 242] on div "grid" at bounding box center [1209, 231] width 173 height 43
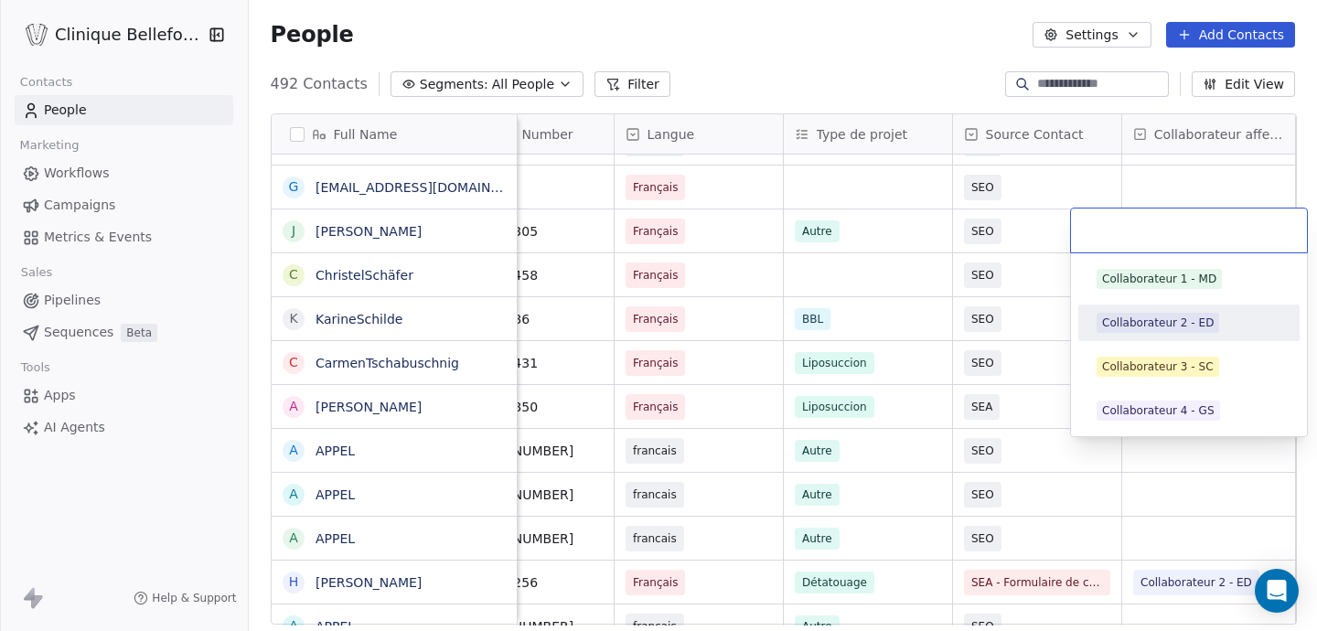
click at [1171, 310] on div "Collaborateur 2 - ED" at bounding box center [1189, 322] width 207 height 29
